Goal: Complete application form

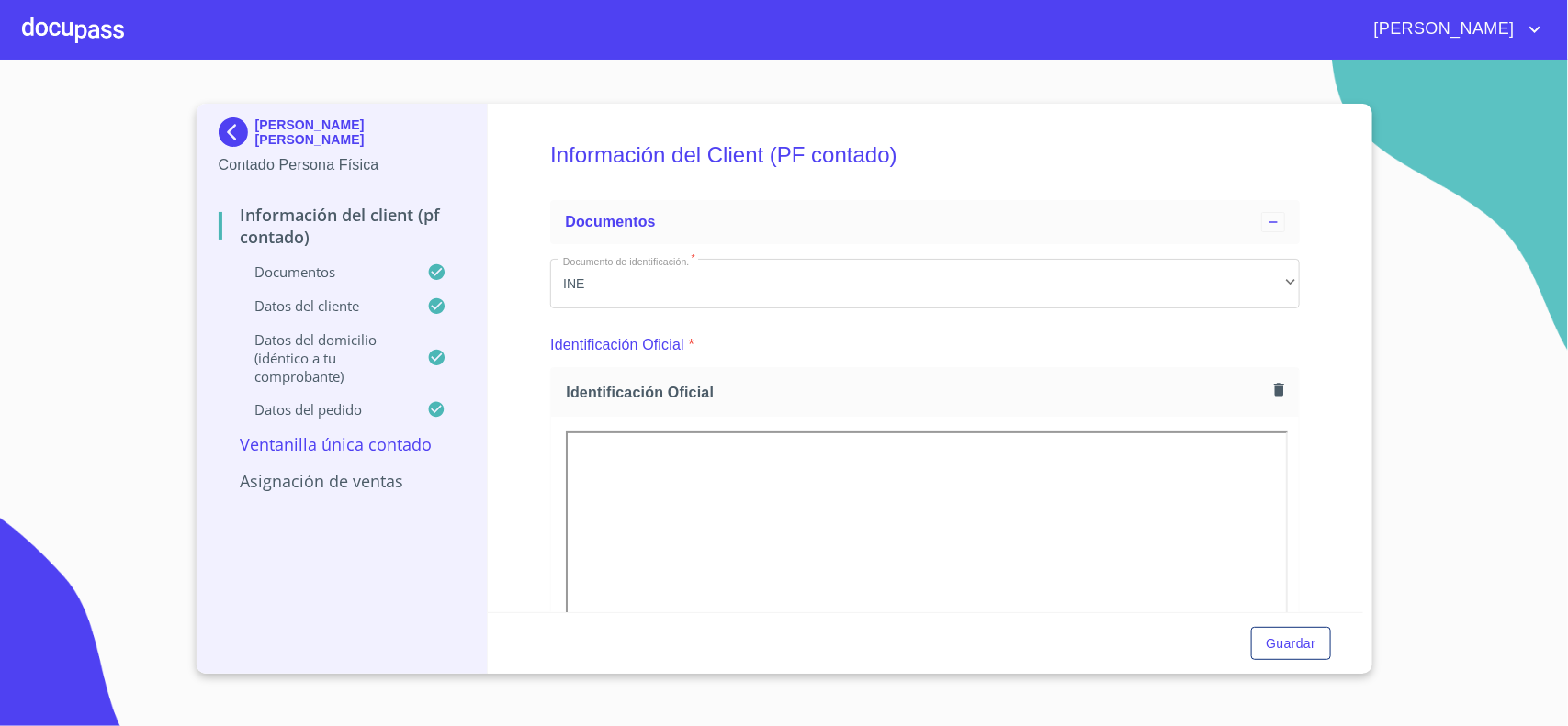
click at [66, 15] on div at bounding box center [73, 29] width 102 height 59
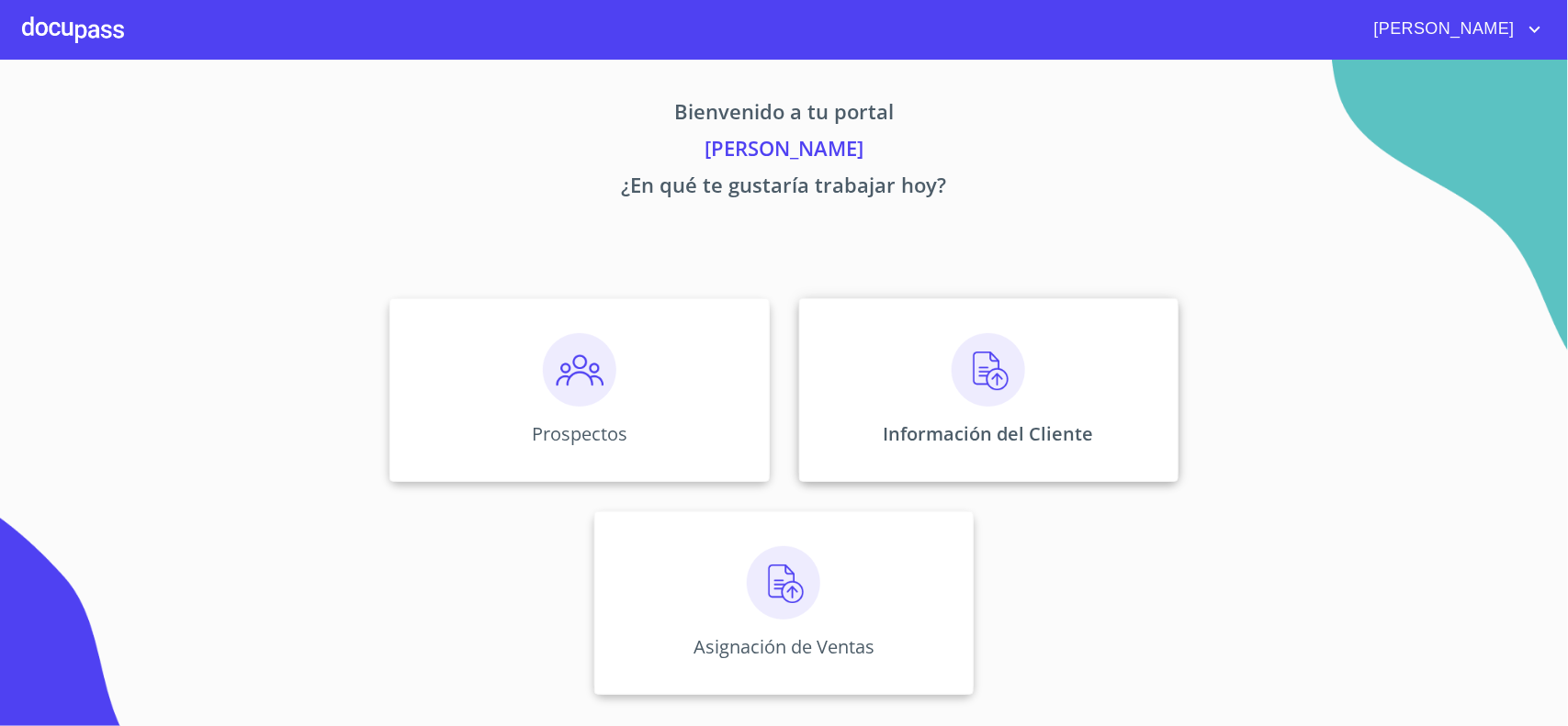
click at [999, 407] on div "Información del Cliente" at bounding box center [989, 390] width 380 height 183
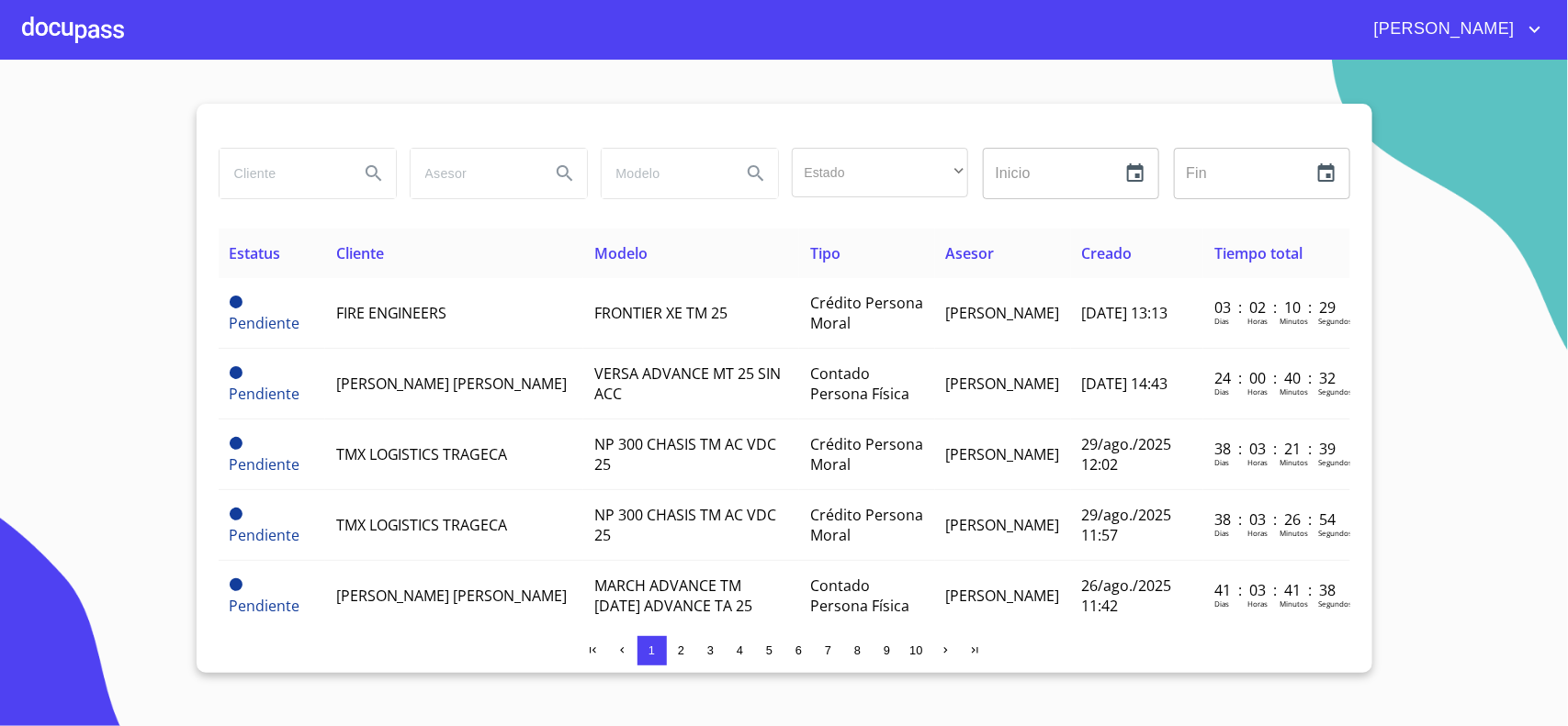
click at [313, 183] on input "search" at bounding box center [281, 174] width 125 height 50
type input "A"
type input "[PERSON_NAME]"
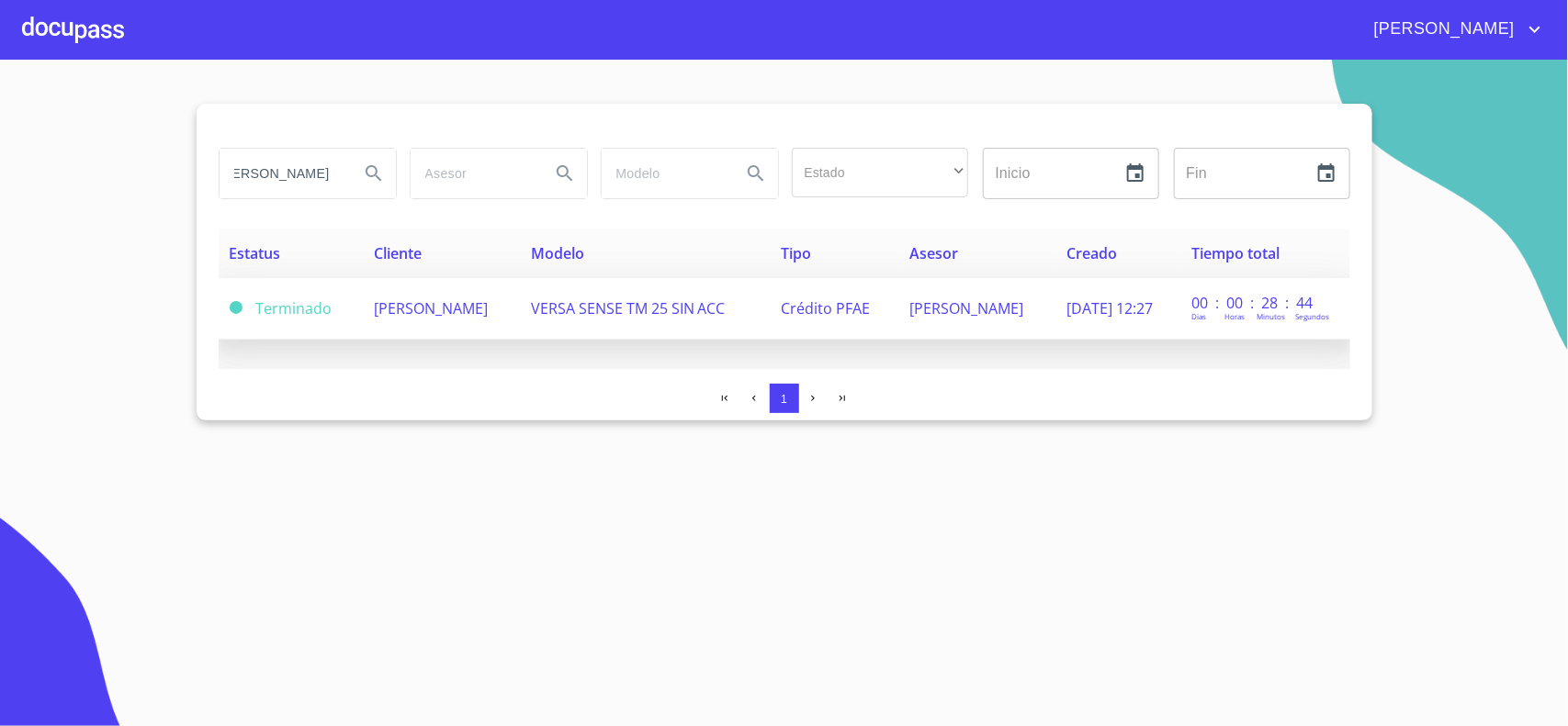
scroll to position [0, 0]
click at [520, 308] on td "[PERSON_NAME]" at bounding box center [441, 309] width 157 height 61
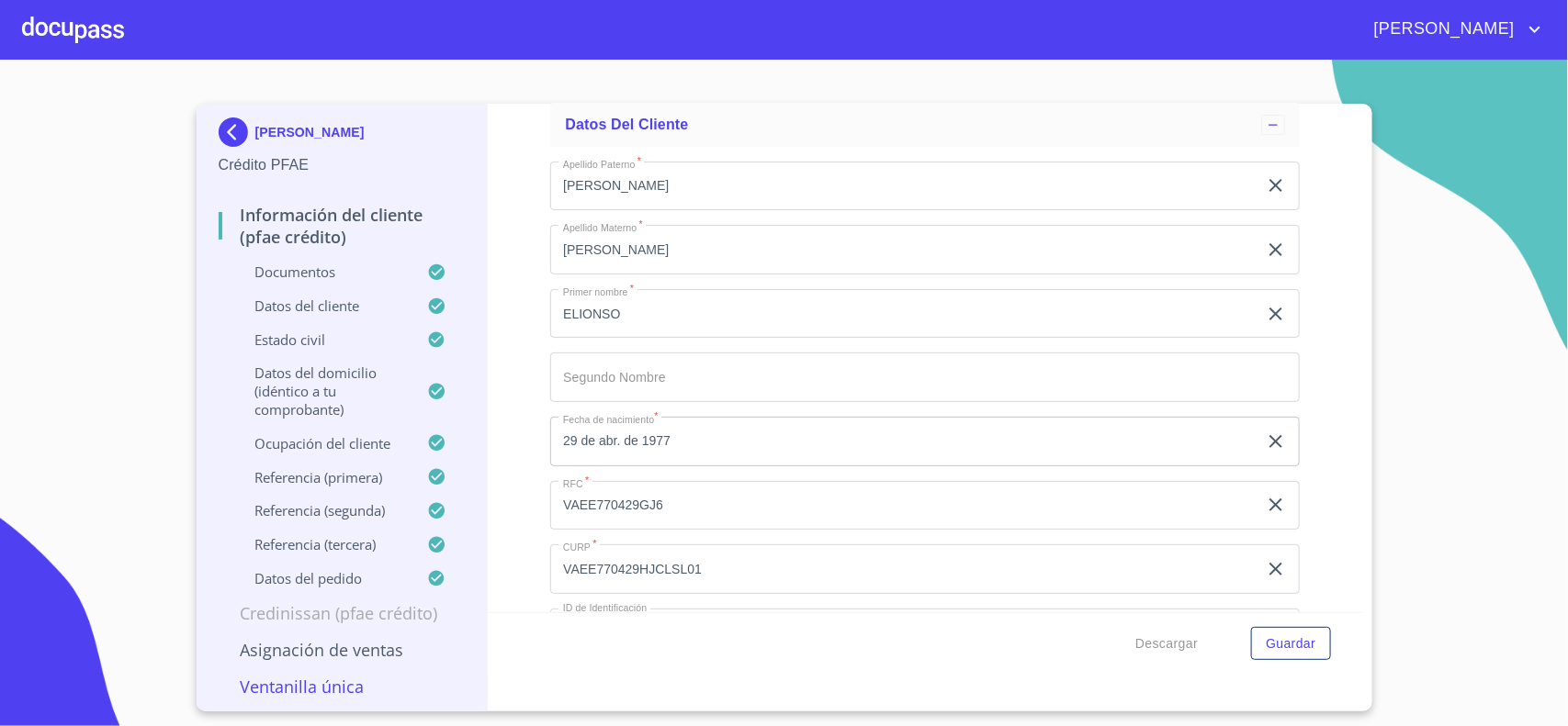
scroll to position [6081, 0]
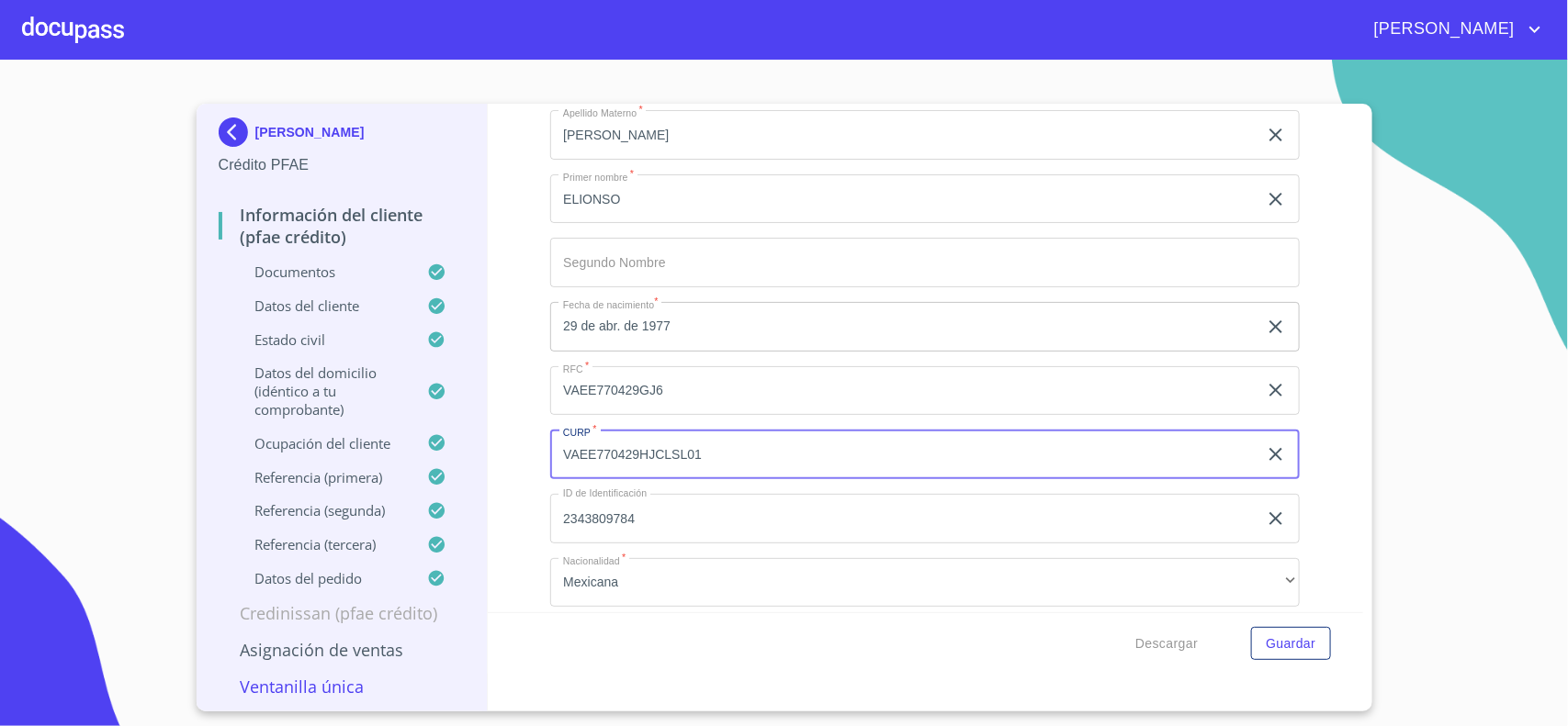
drag, startPoint x: 565, startPoint y: 454, endPoint x: 724, endPoint y: 452, distance: 159.0
click at [724, 452] on input "VAEE770429HJCLSL01" at bounding box center [903, 454] width 707 height 50
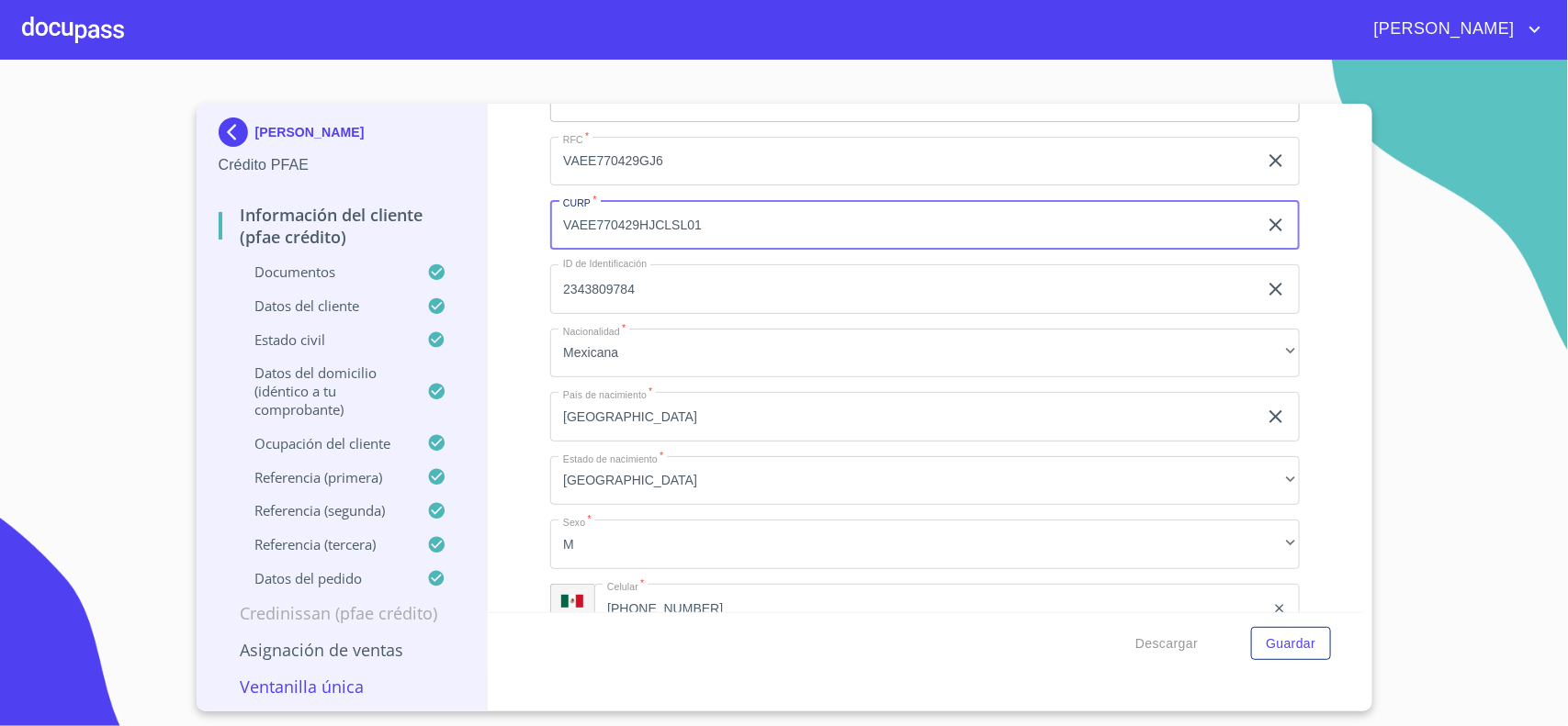
scroll to position [6196, 0]
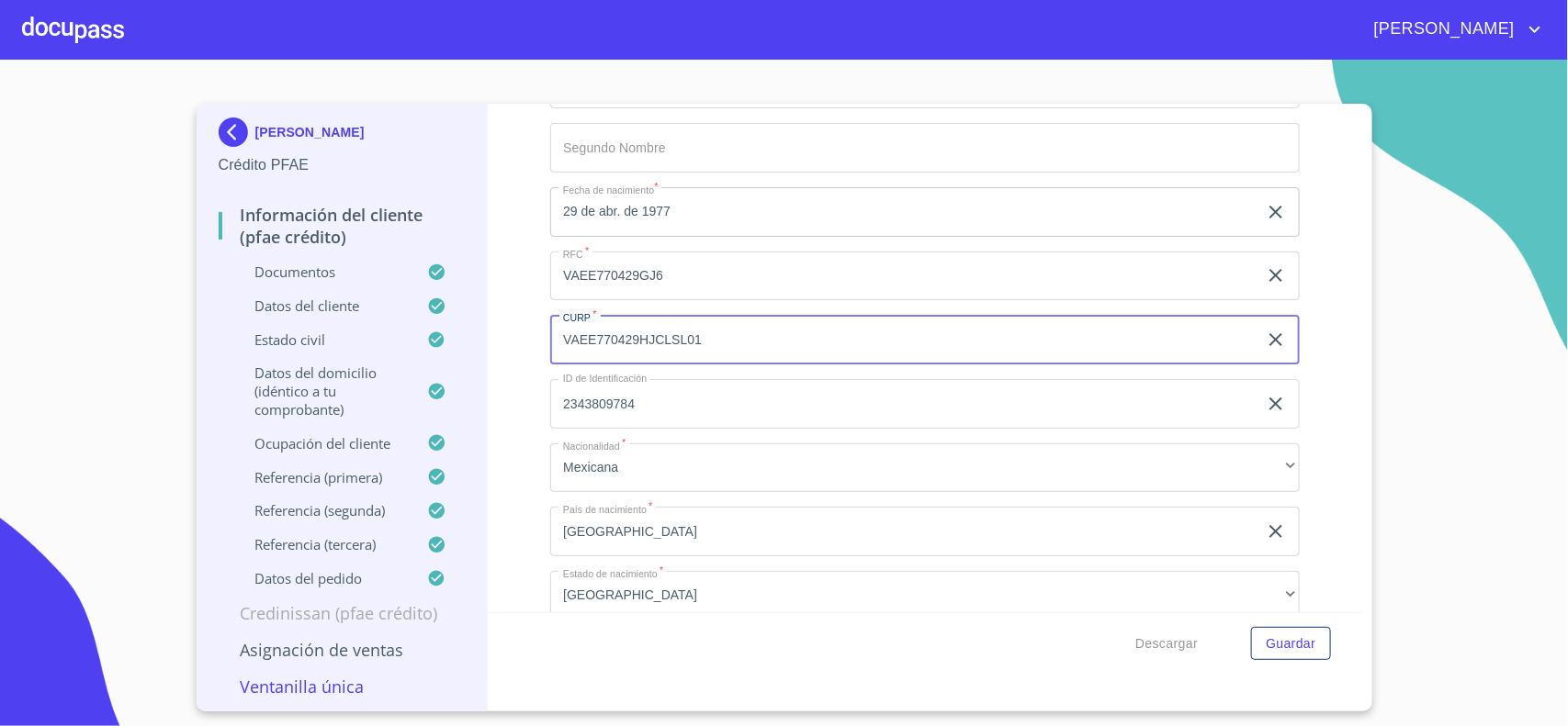
click at [511, 333] on div "Información del cliente (PFAE crédito) Documentos Documento de identificación. …" at bounding box center [925, 358] width 876 height 509
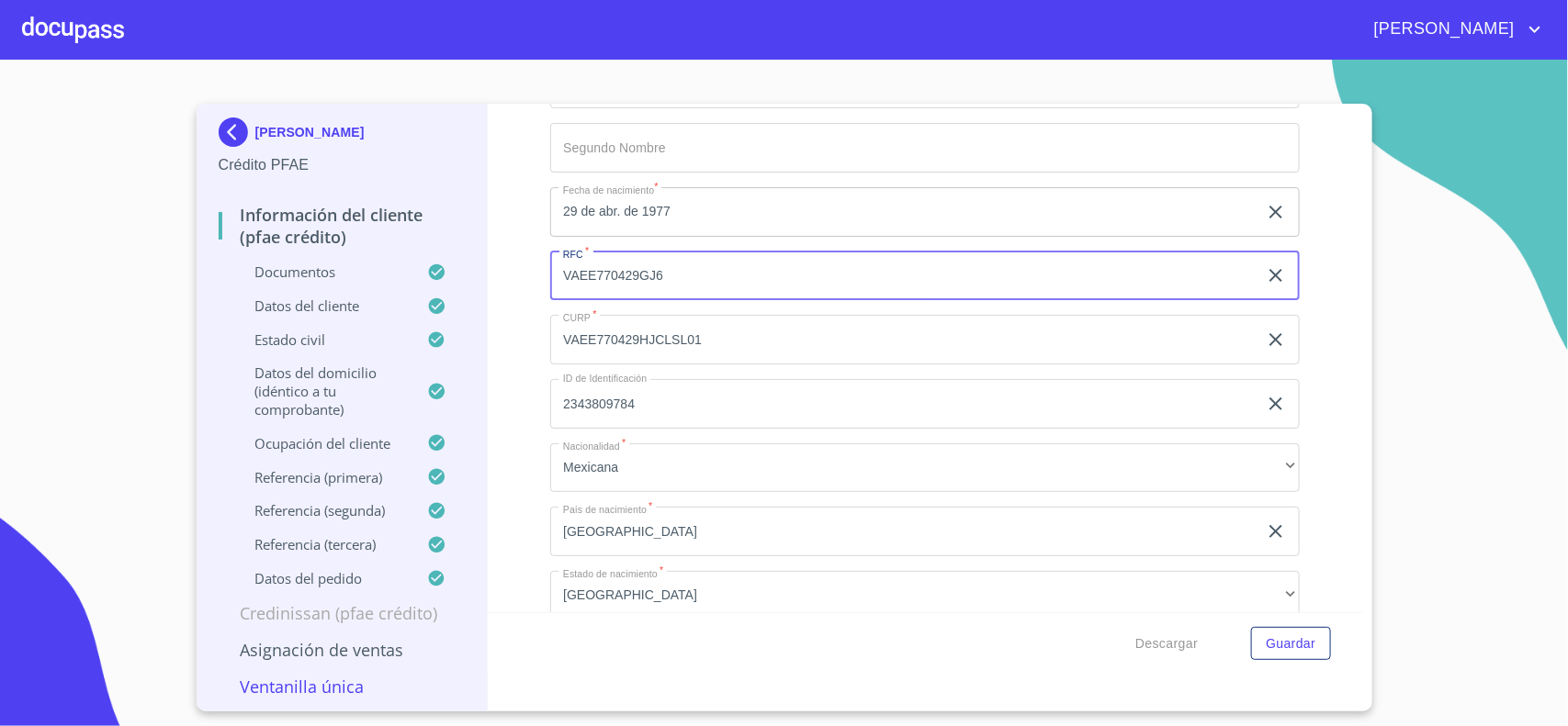
drag, startPoint x: 558, startPoint y: 273, endPoint x: 678, endPoint y: 274, distance: 120.0
click at [678, 274] on input "VAEE770429GJ6" at bounding box center [903, 276] width 707 height 50
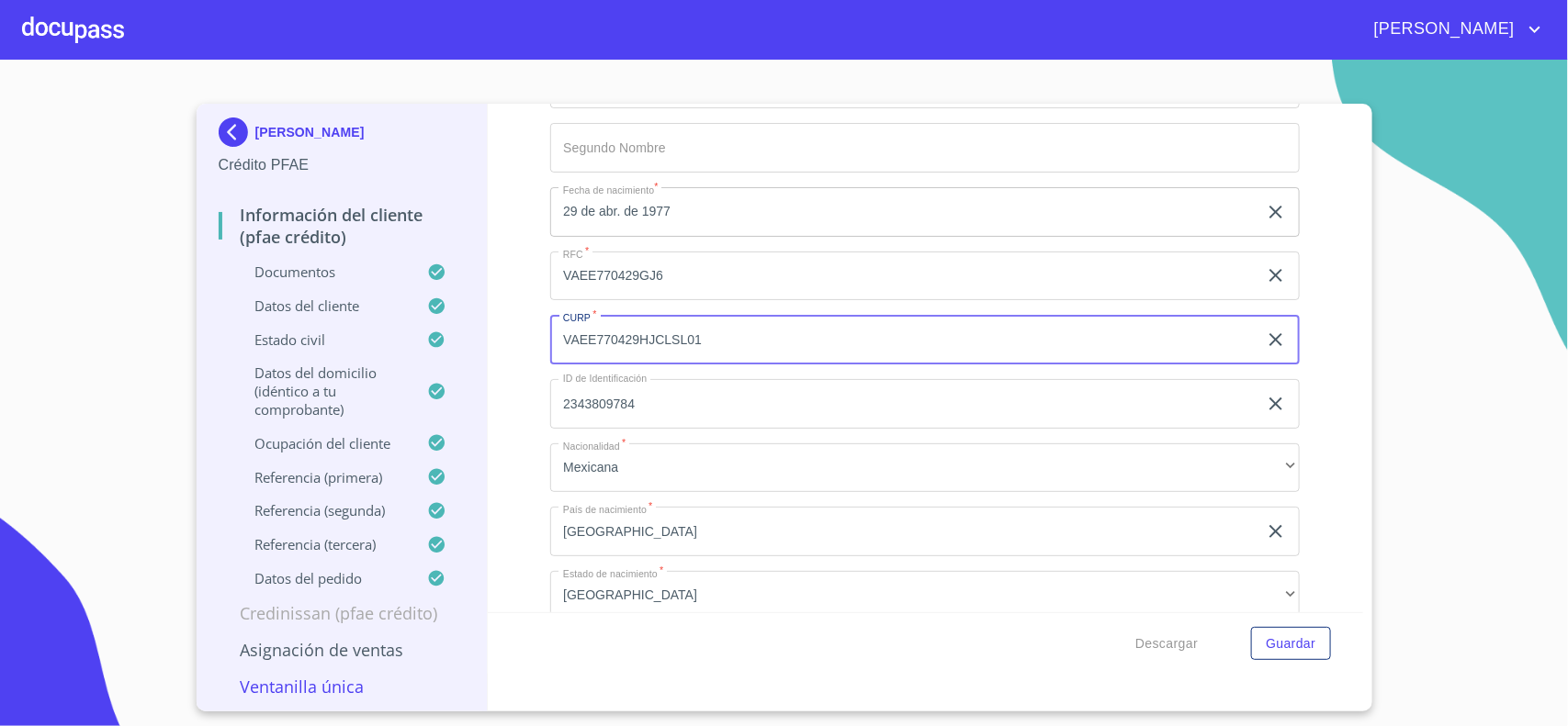
drag, startPoint x: 565, startPoint y: 340, endPoint x: 723, endPoint y: 340, distance: 158.0
click at [723, 340] on input "VAEE770429HJCLSL01" at bounding box center [903, 339] width 707 height 50
click at [1508, 292] on section "[PERSON_NAME] Crédito PFAE Información del cliente (PFAE crédito) Documentos Da…" at bounding box center [784, 393] width 1568 height 667
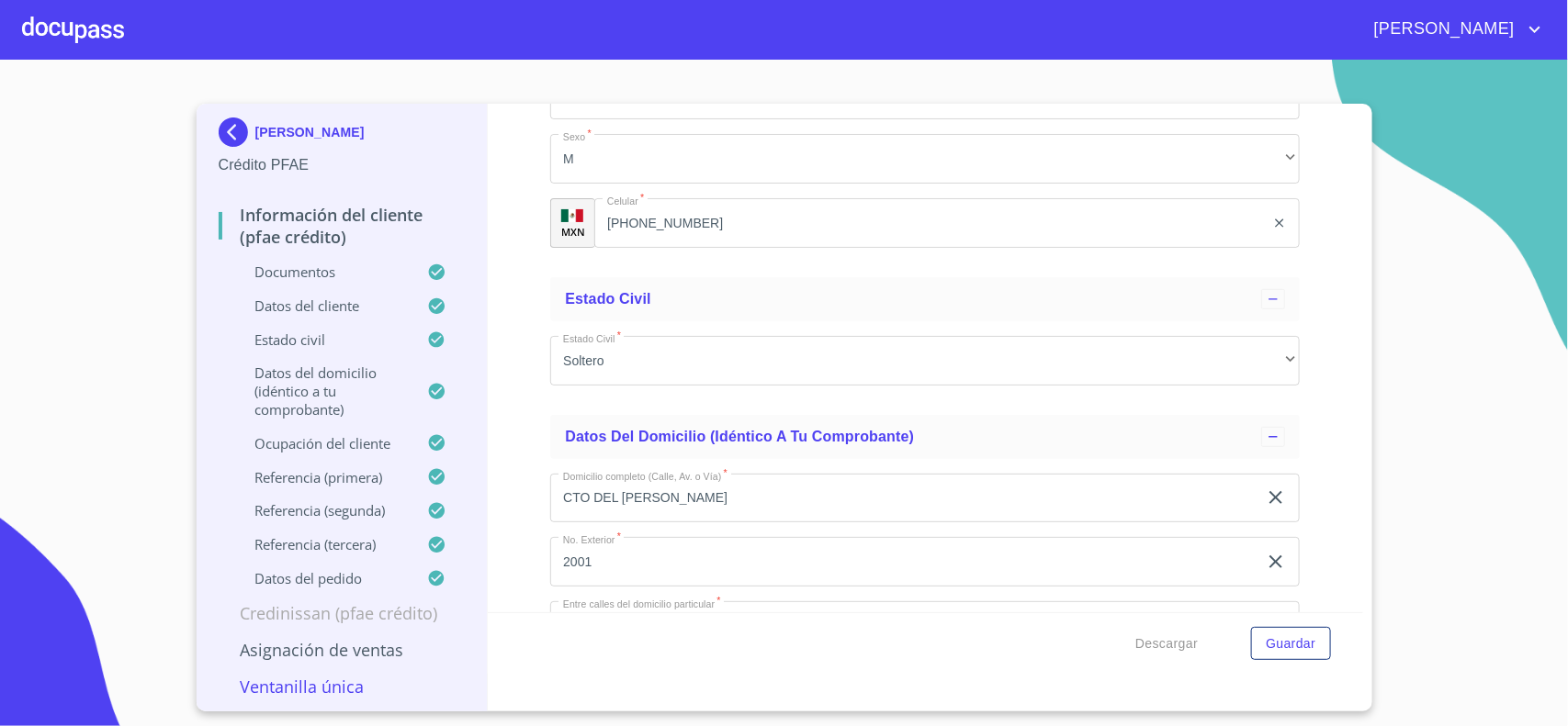
scroll to position [6770, 0]
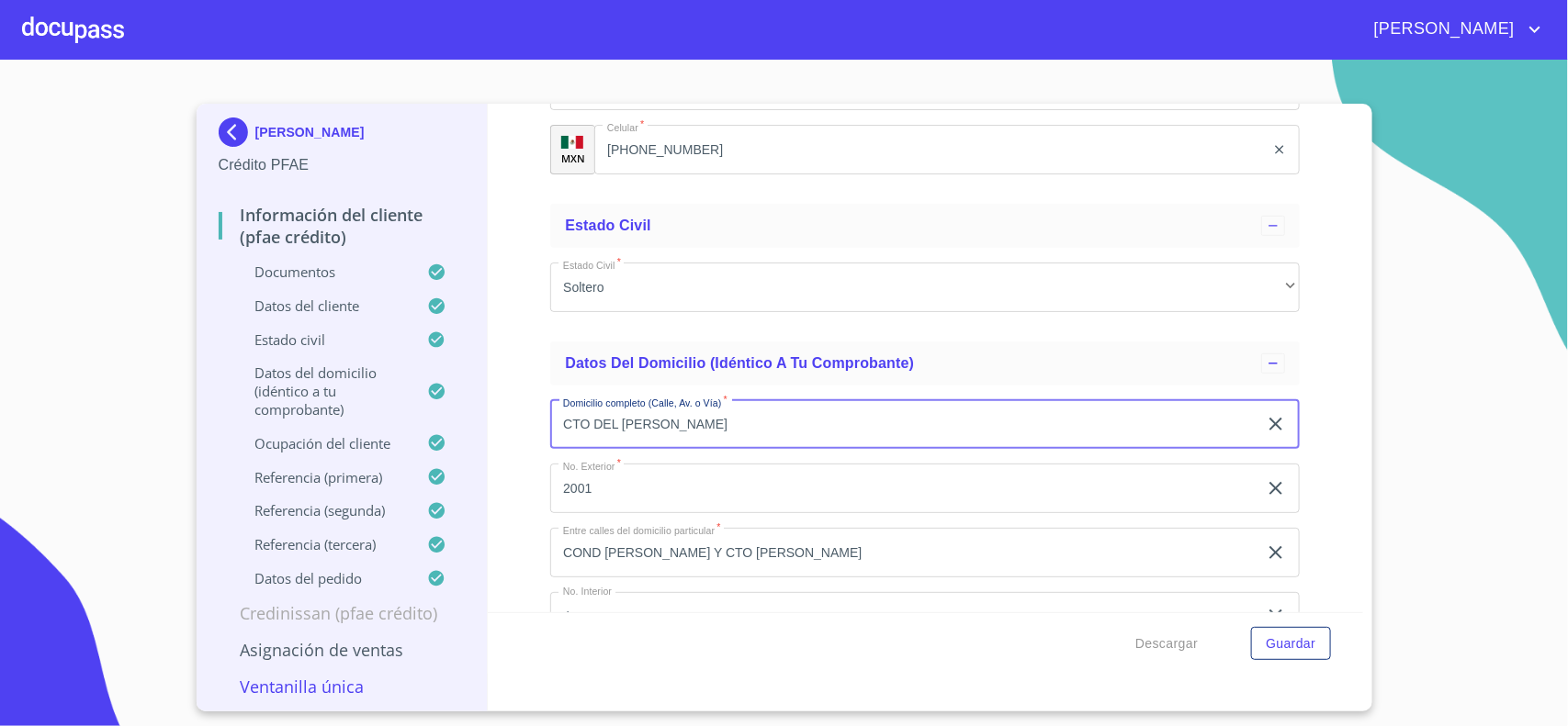
drag, startPoint x: 563, startPoint y: 423, endPoint x: 687, endPoint y: 422, distance: 124.0
click at [687, 422] on input "CTO DEL [PERSON_NAME]" at bounding box center [903, 425] width 707 height 50
click at [514, 370] on div "Información del cliente (PFAE crédito) Documentos Documento de identificación. …" at bounding box center [925, 358] width 876 height 509
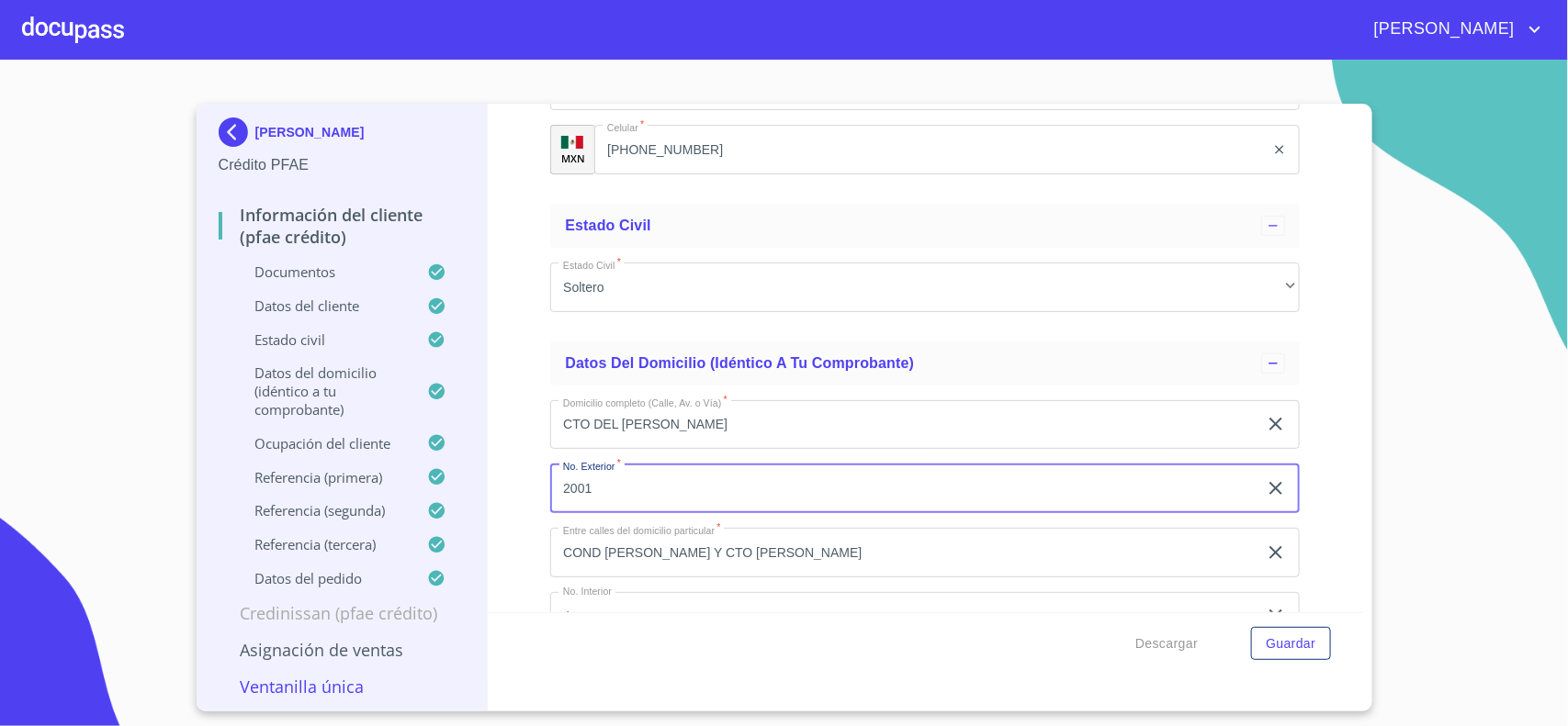
drag, startPoint x: 558, startPoint y: 492, endPoint x: 605, endPoint y: 483, distance: 47.9
click at [605, 483] on input "2001" at bounding box center [903, 488] width 707 height 50
click at [524, 542] on div "Información del cliente (PFAE crédito) Documentos Documento de identificación. …" at bounding box center [925, 358] width 876 height 509
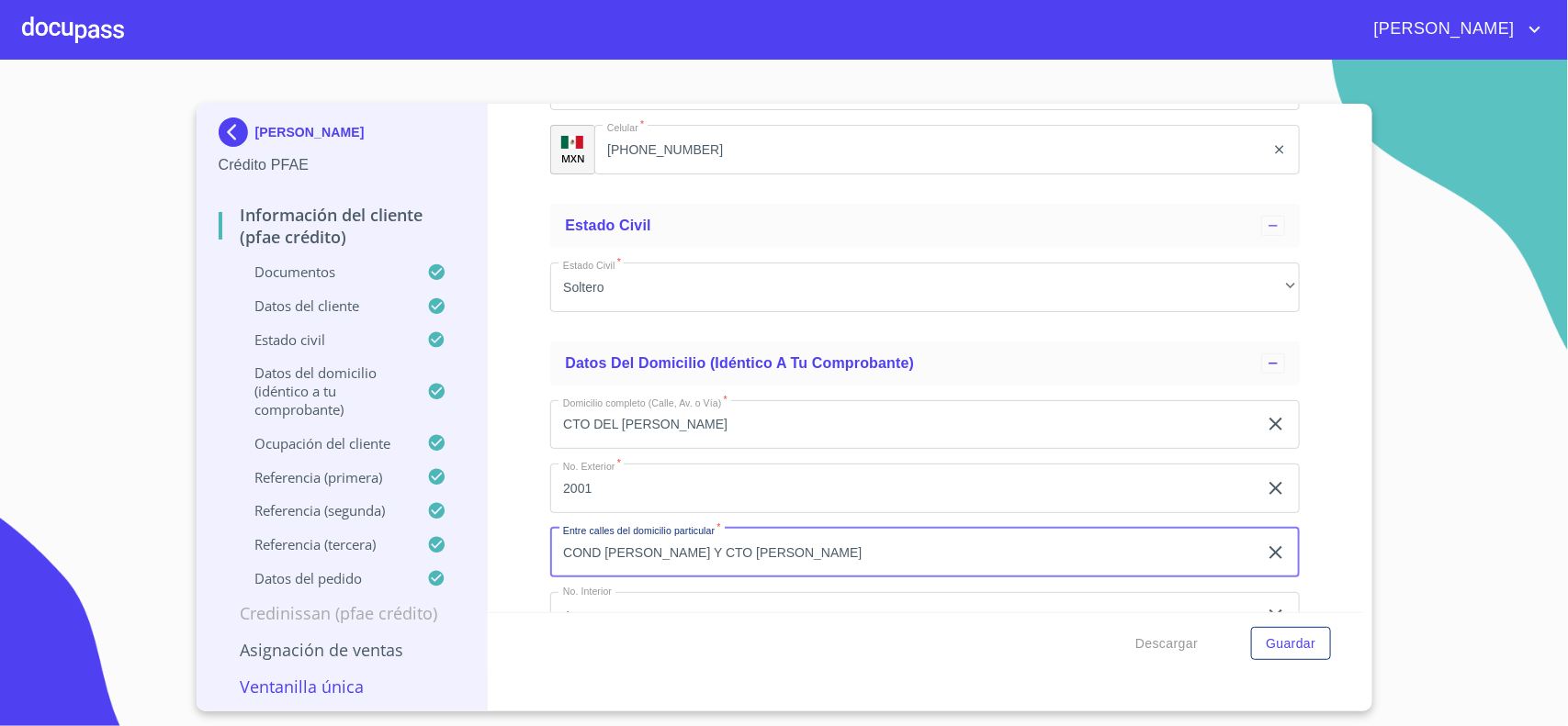
drag, startPoint x: 558, startPoint y: 548, endPoint x: 658, endPoint y: 547, distance: 100.0
click at [658, 547] on input "COND [PERSON_NAME] Y CTO [PERSON_NAME]" at bounding box center [903, 552] width 707 height 50
drag, startPoint x: 676, startPoint y: 548, endPoint x: 763, endPoint y: 552, distance: 87.1
click at [763, 552] on input "COND [PERSON_NAME] Y CTO [PERSON_NAME]" at bounding box center [903, 552] width 707 height 50
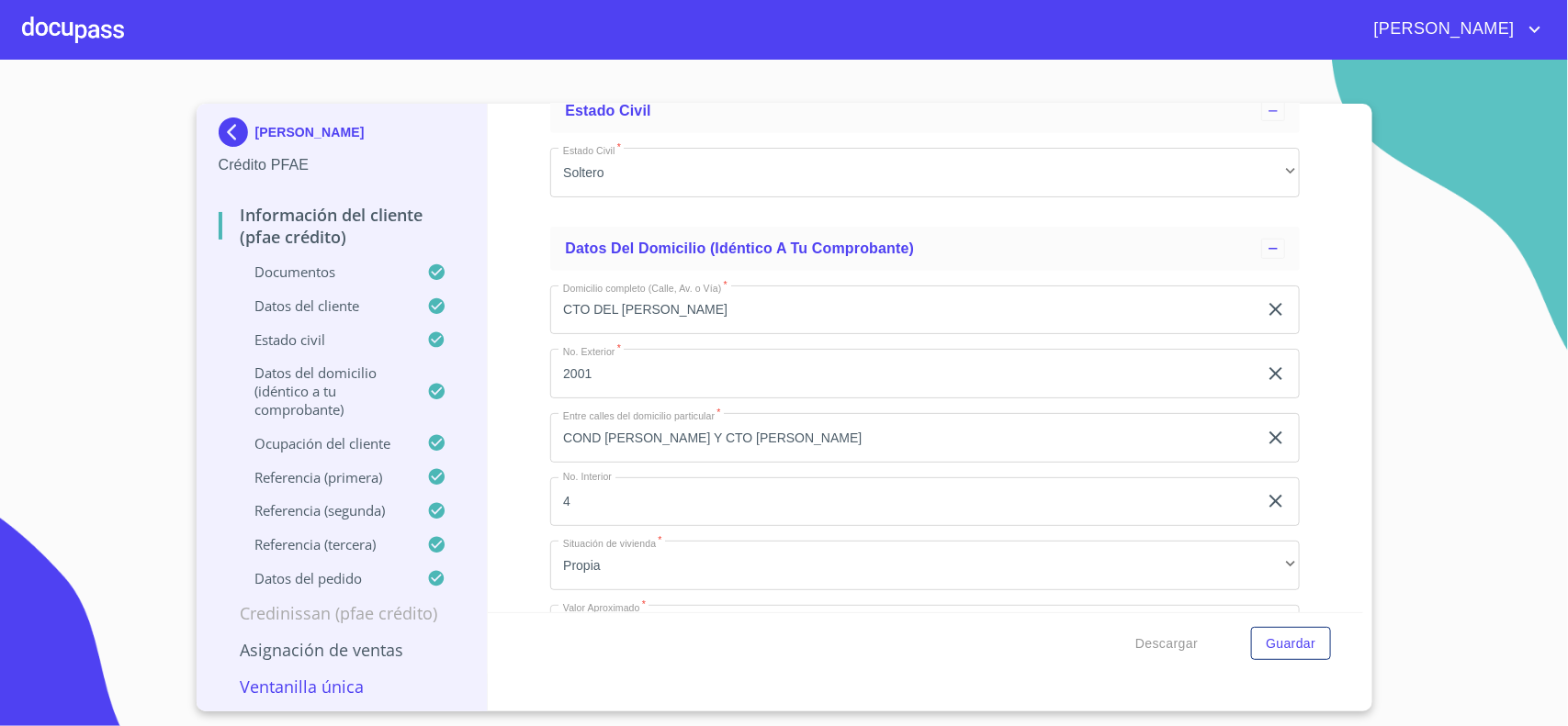
click at [520, 486] on div "Información del cliente (PFAE crédito) Documentos Documento de identificación. …" at bounding box center [925, 358] width 876 height 509
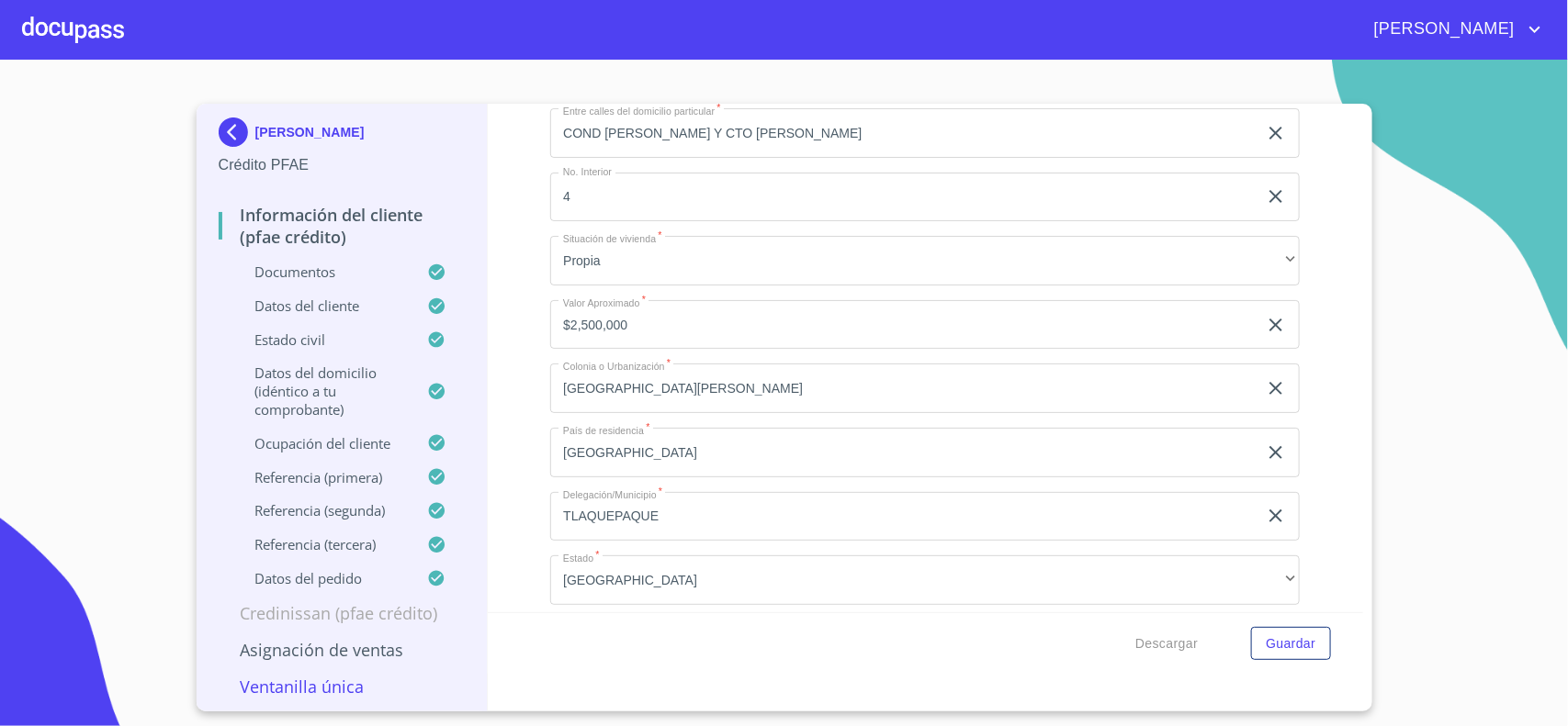
scroll to position [7229, 0]
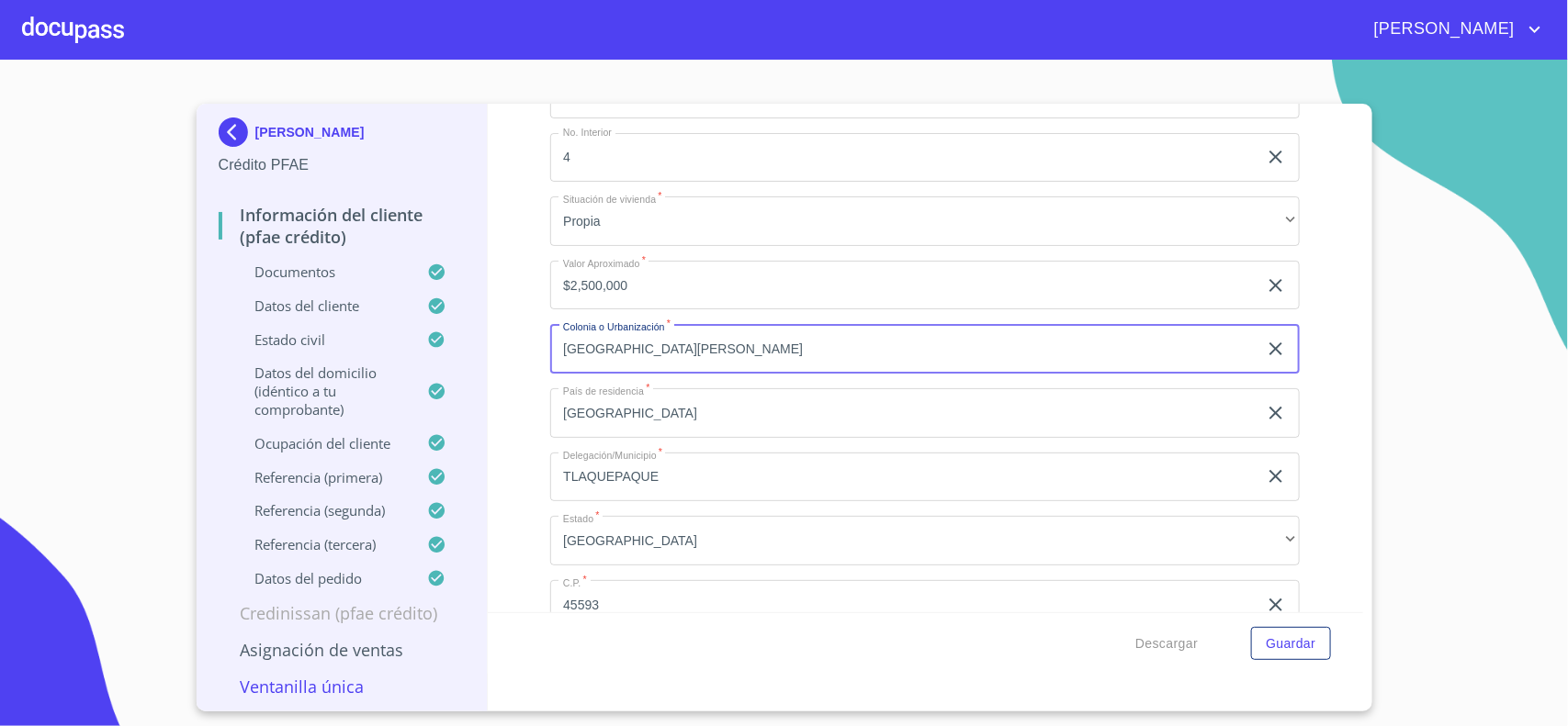
drag, startPoint x: 560, startPoint y: 345, endPoint x: 687, endPoint y: 348, distance: 127.0
click at [687, 348] on input "[GEOGRAPHIC_DATA][PERSON_NAME]" at bounding box center [903, 348] width 707 height 50
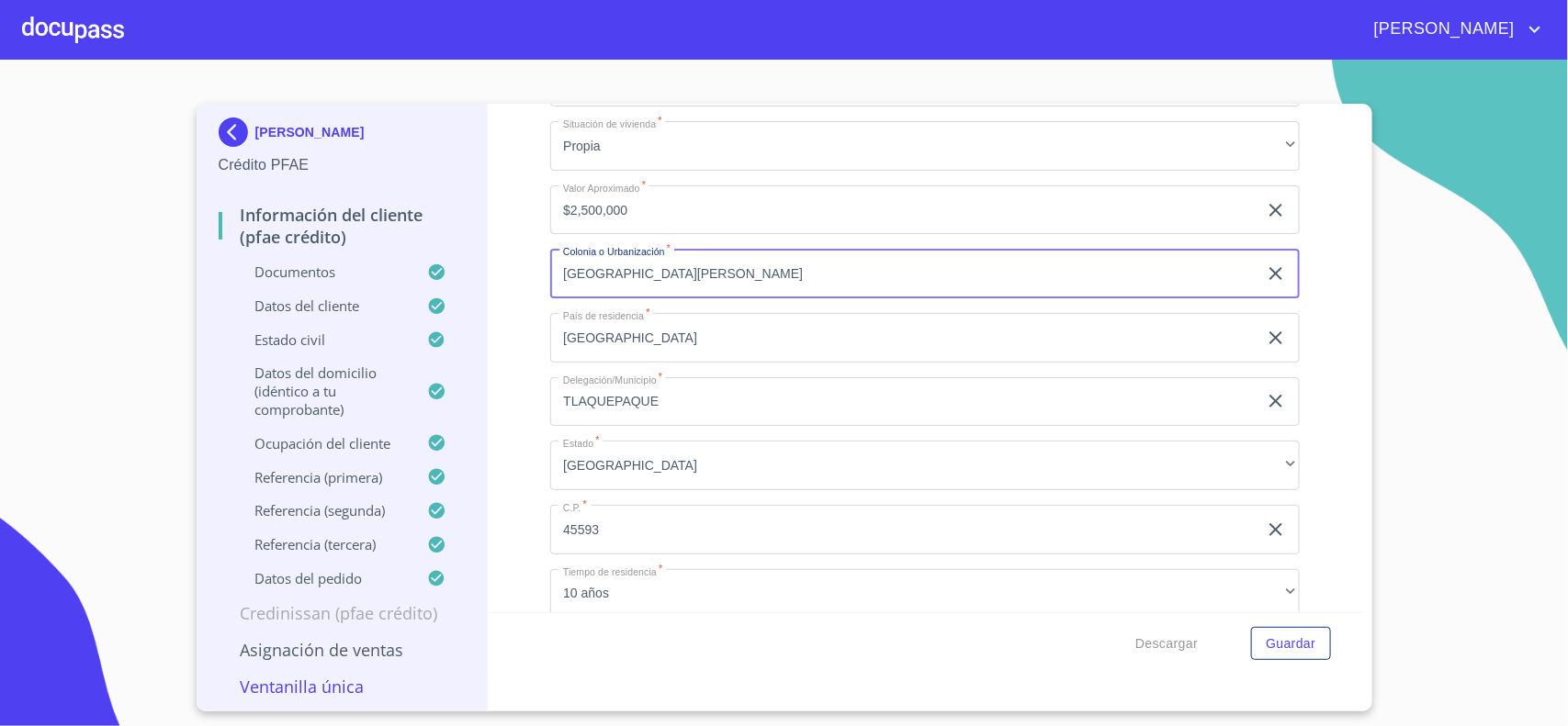
scroll to position [7343, 0]
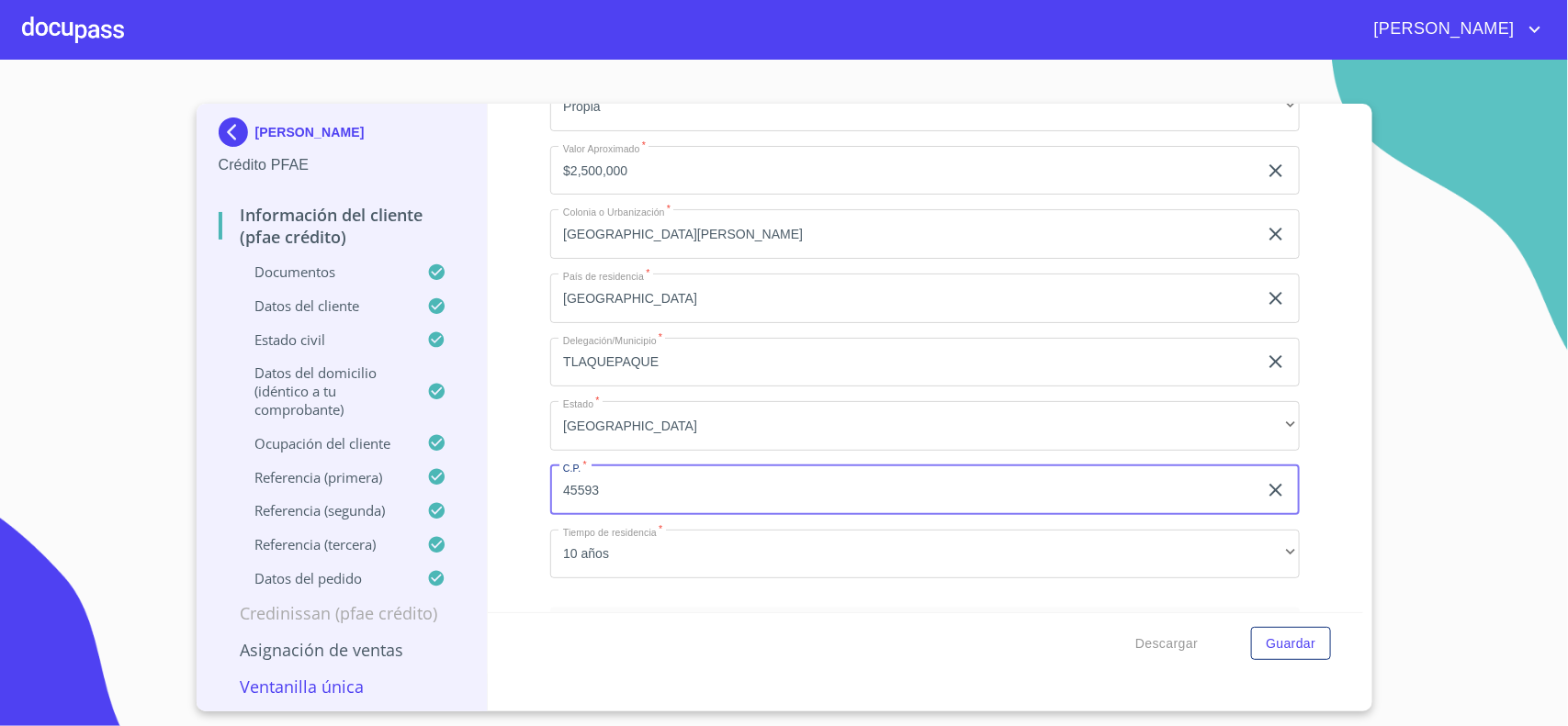
drag, startPoint x: 561, startPoint y: 482, endPoint x: 624, endPoint y: 488, distance: 63.3
click at [624, 488] on input "45593" at bounding box center [903, 490] width 707 height 50
click at [524, 532] on div "Información del cliente (PFAE crédito) Documentos Documento de identificación. …" at bounding box center [925, 358] width 876 height 509
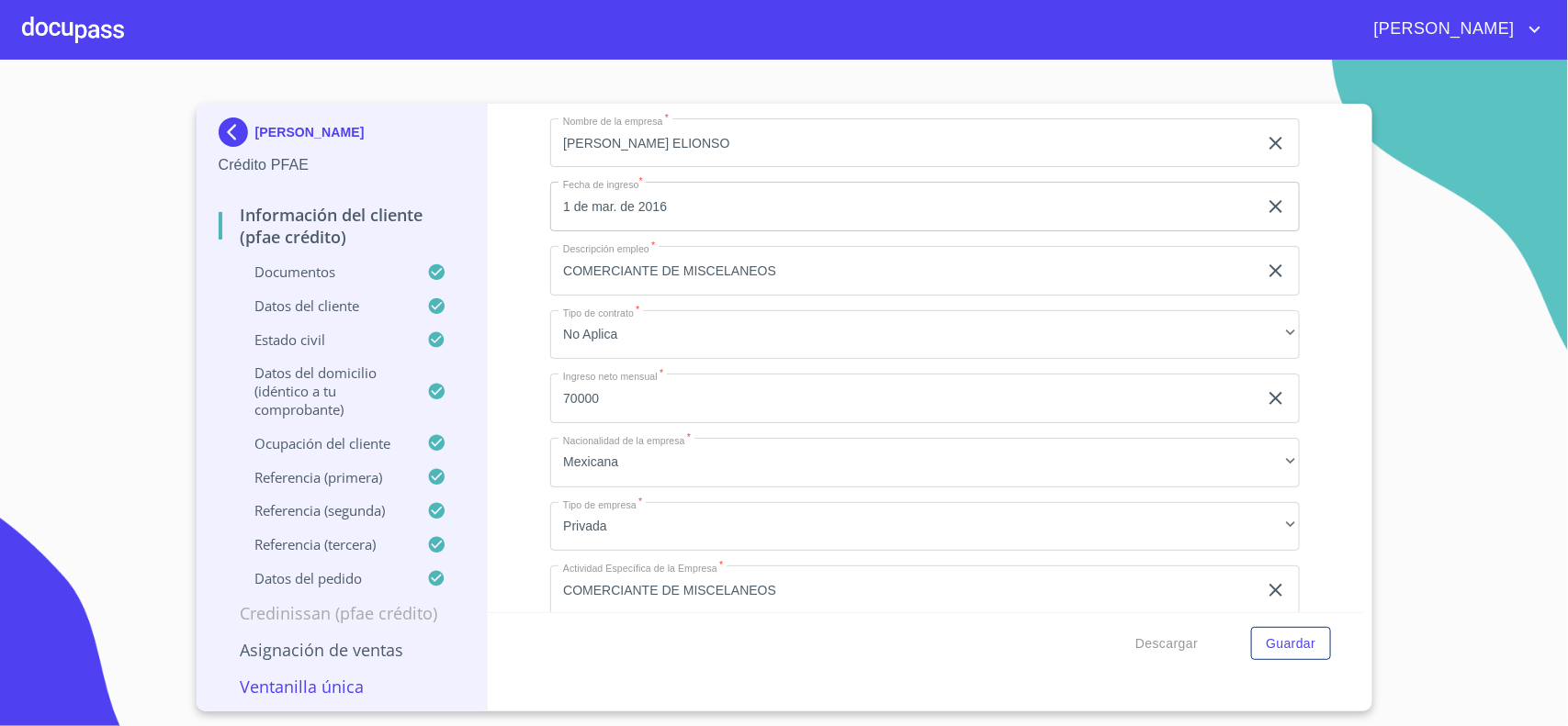
scroll to position [7945, 0]
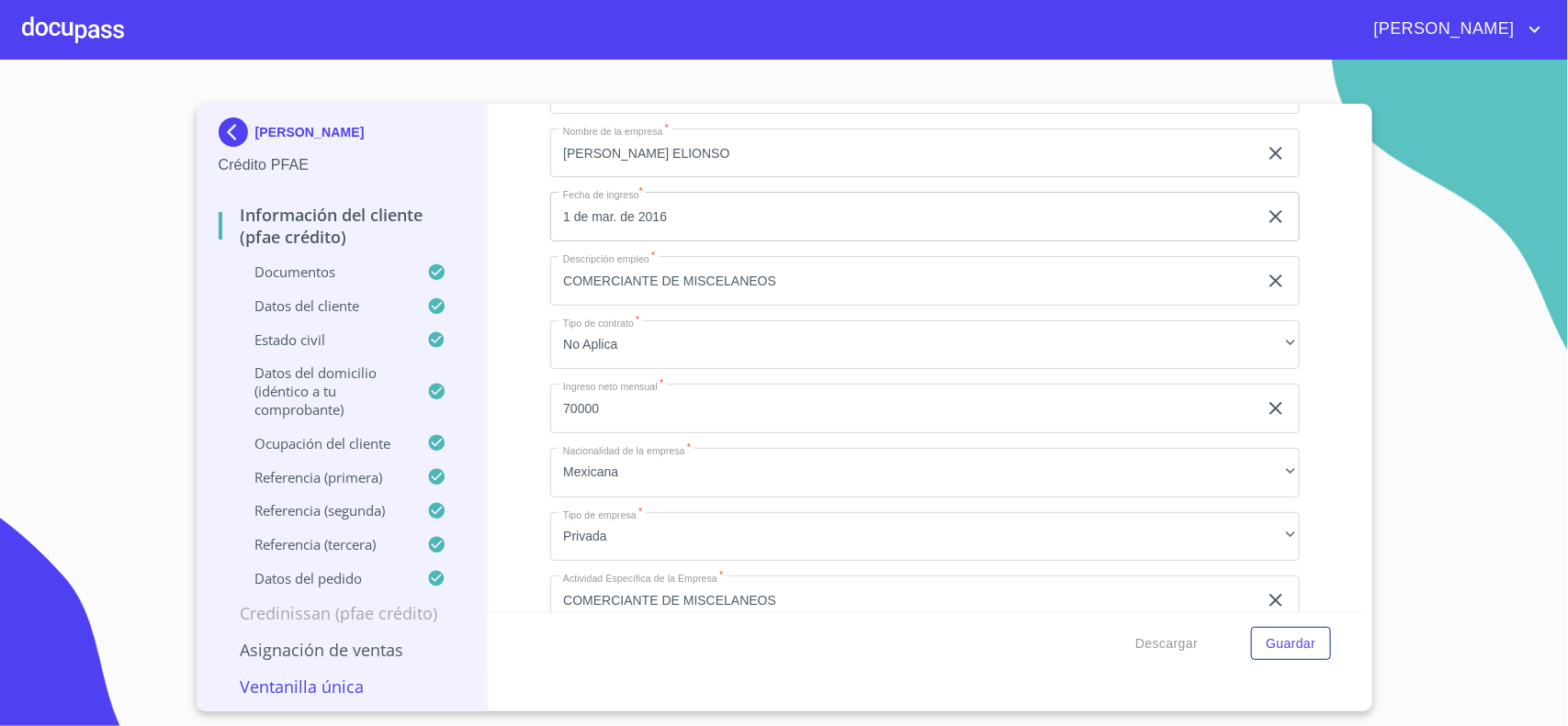
click at [112, 30] on div at bounding box center [73, 29] width 102 height 59
